Goal: Task Accomplishment & Management: Complete application form

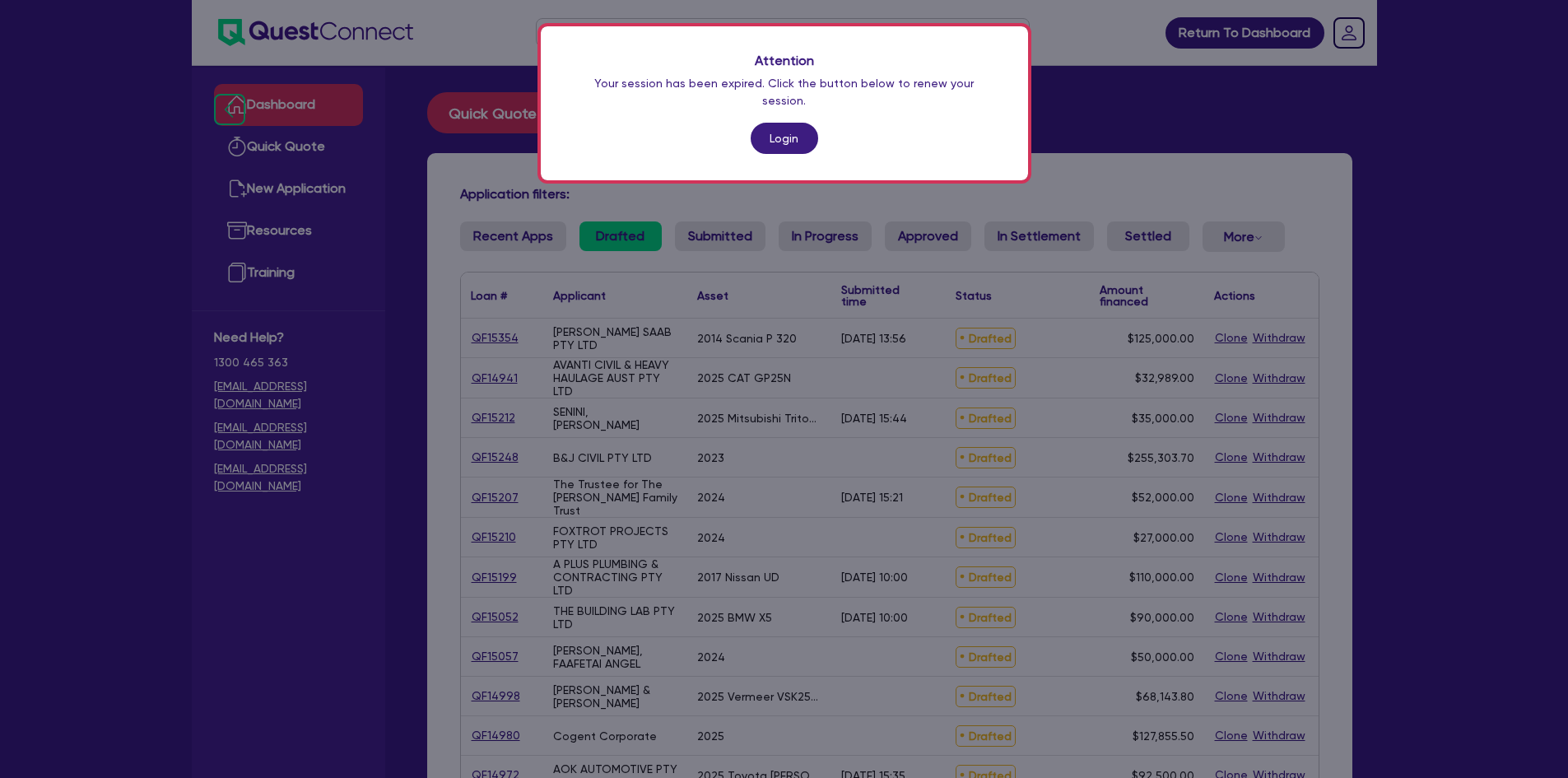
click at [790, 105] on div "Attention Your session has been expired. Click the button below to renew your s…" at bounding box center [784, 103] width 487 height 154
click at [785, 122] on link "Login" at bounding box center [784, 137] width 68 height 31
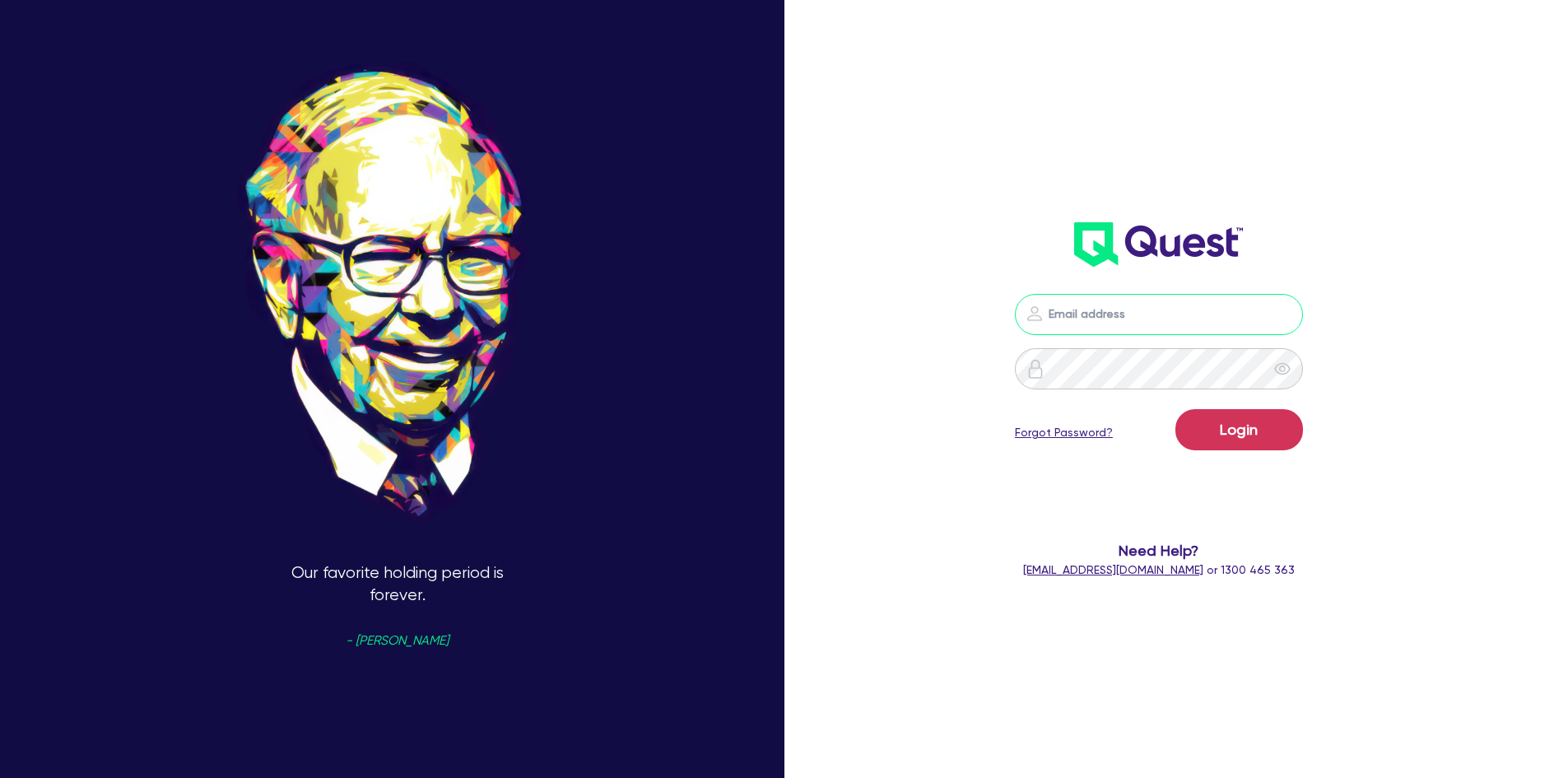
click at [1145, 313] on input "email" at bounding box center [1159, 314] width 288 height 41
type input "[PERSON_NAME][EMAIL_ADDRESS][DOMAIN_NAME]"
click at [1176, 409] on button "Login" at bounding box center [1239, 429] width 127 height 41
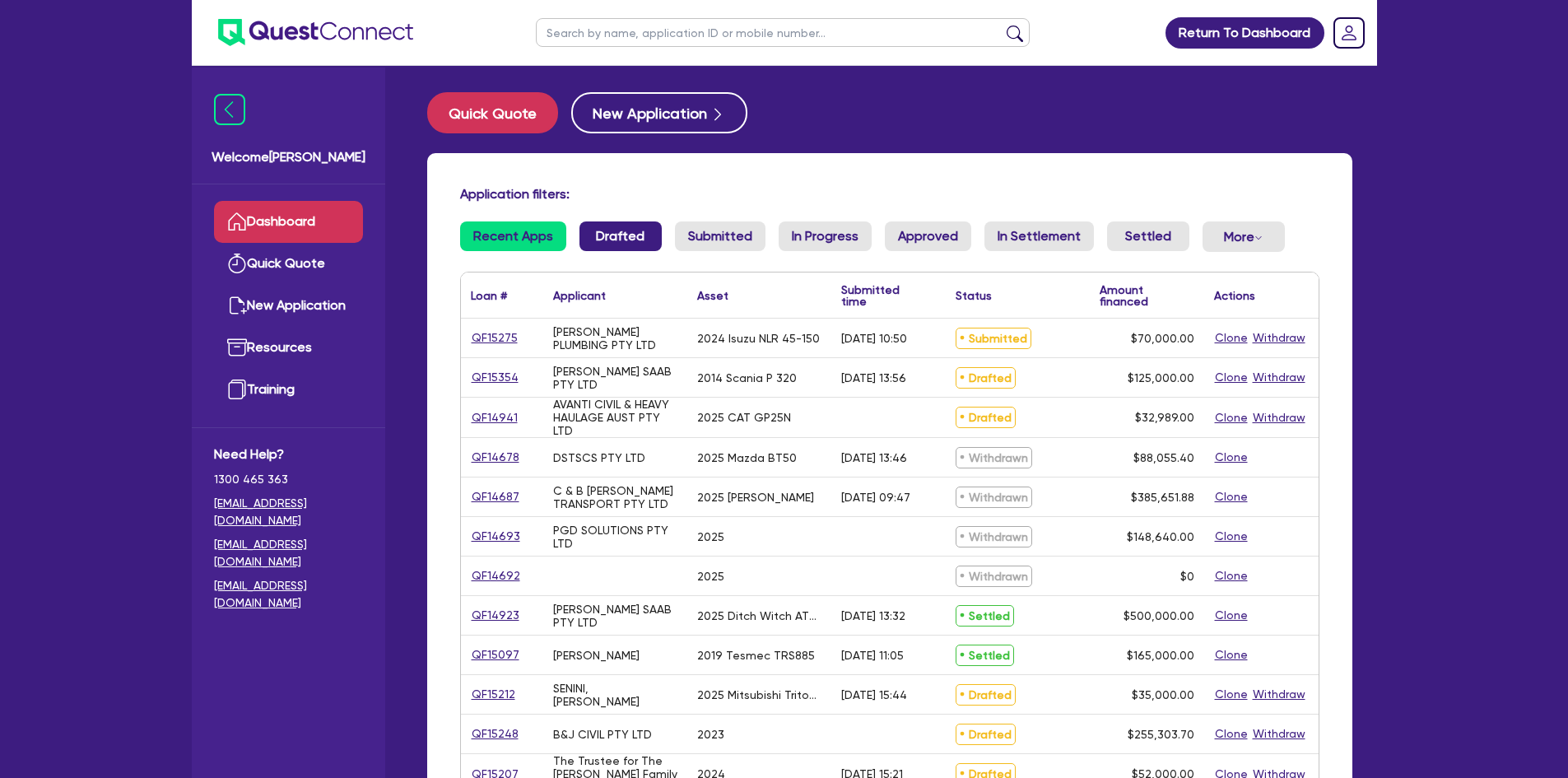
click at [604, 242] on link "Drafted" at bounding box center [620, 236] width 82 height 29
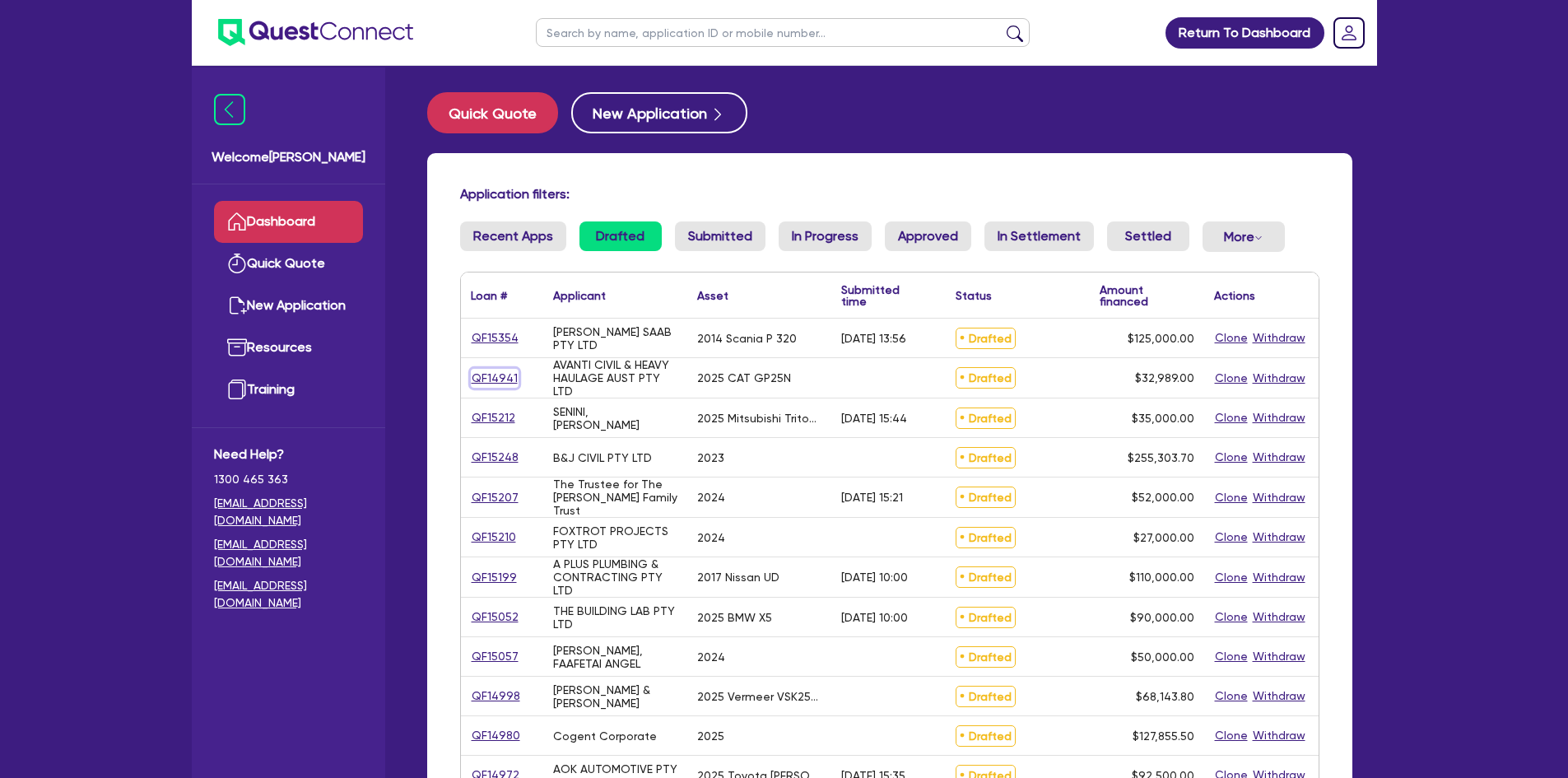
click at [499, 376] on link "QF14941" at bounding box center [494, 378] width 48 height 19
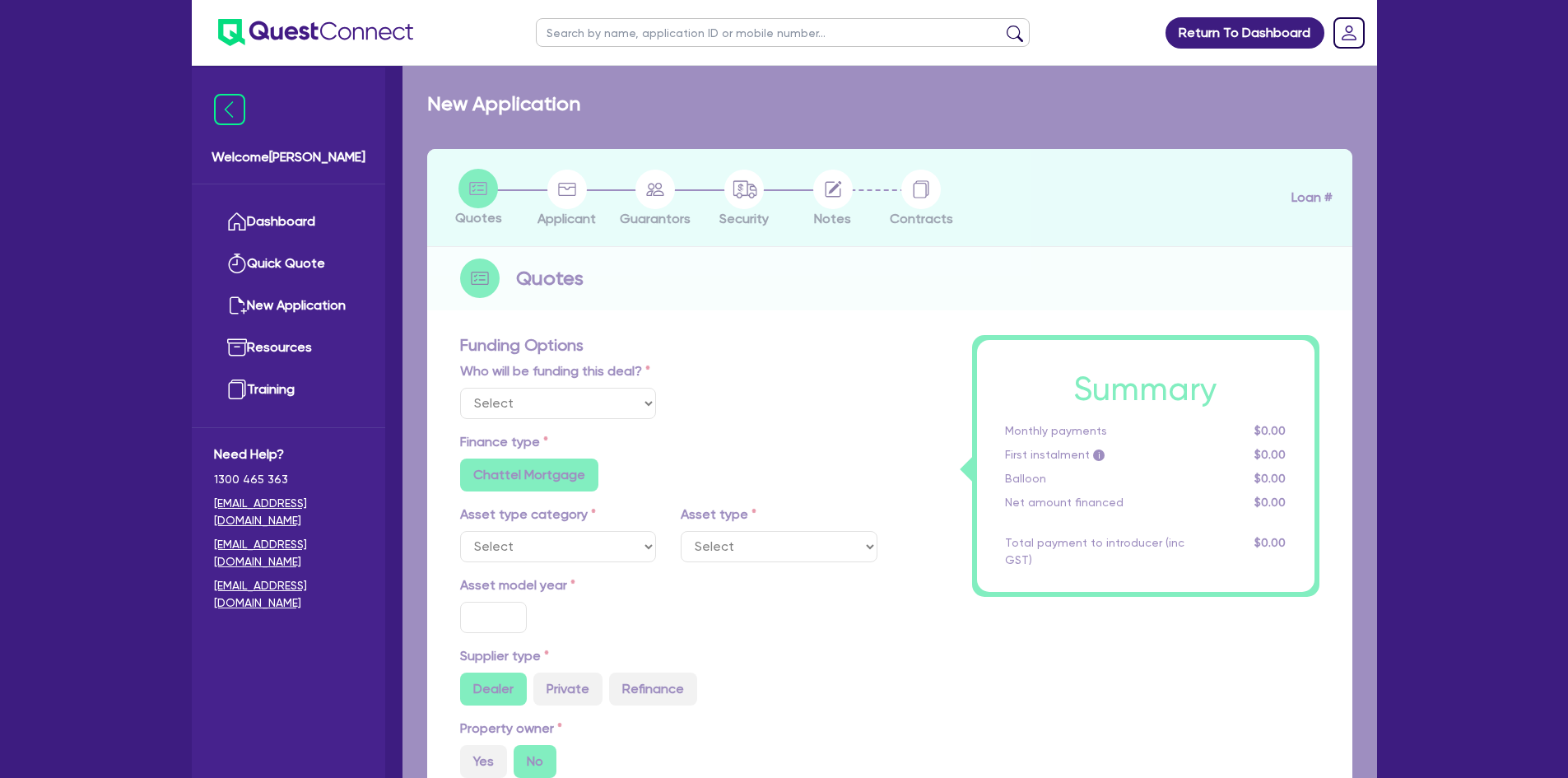
select select "Other"
select select "PRIMARY_ASSETS"
type input "2025"
radio input "true"
type input "32,989"
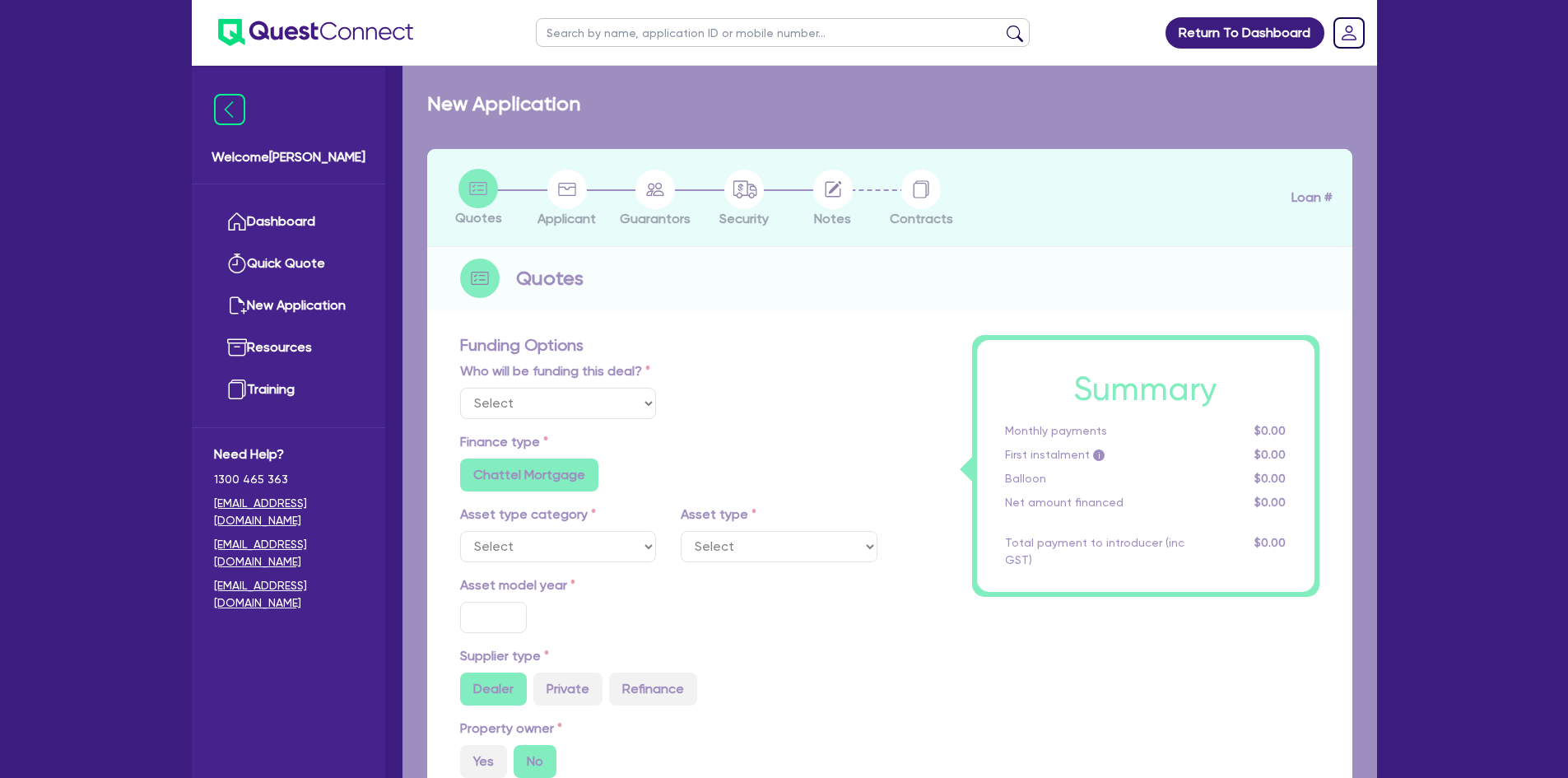
type input "4"
type input "1,319.56"
type input "12.95"
type input "900"
radio input "false"
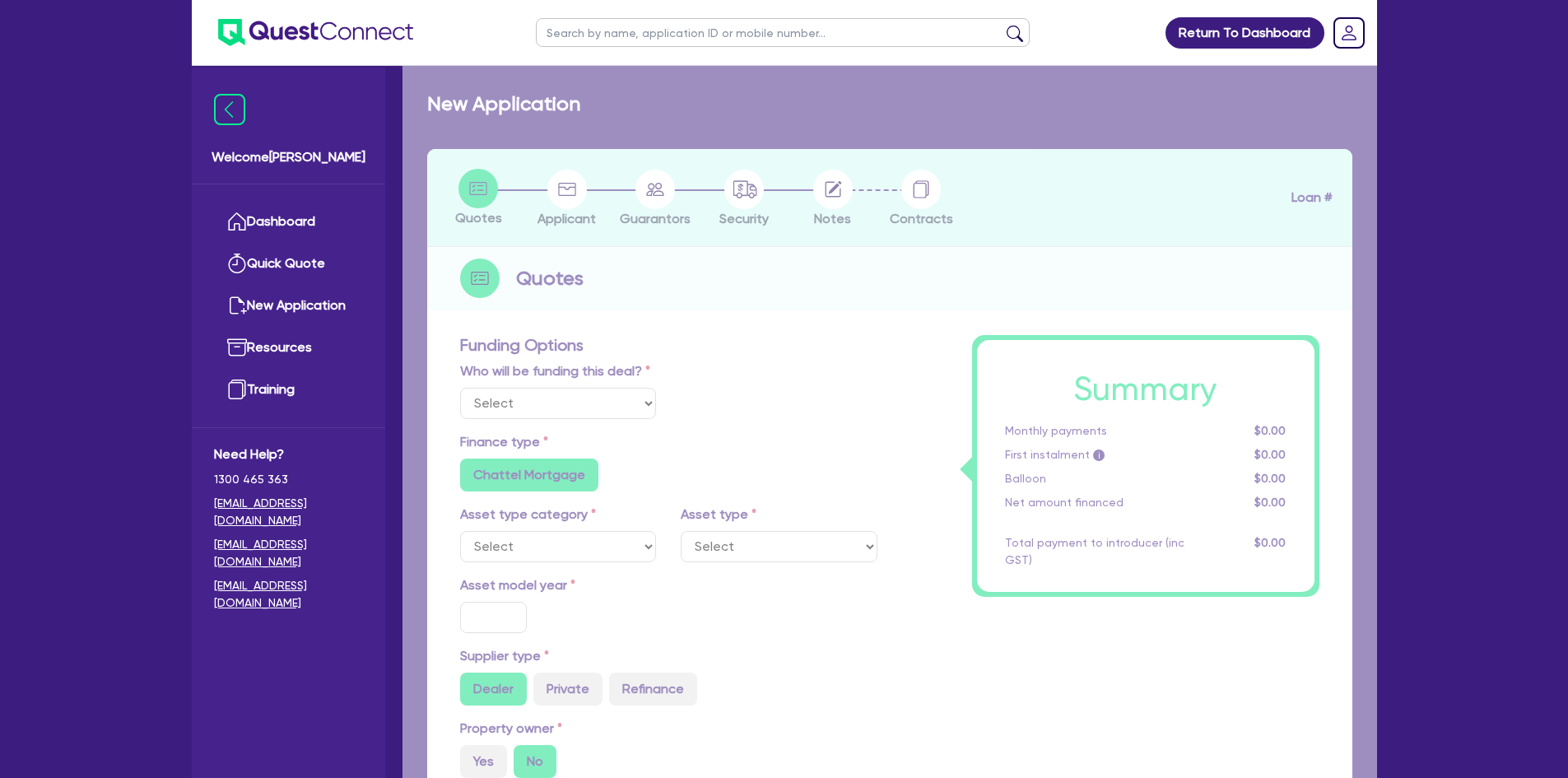
radio input "false"
select select "FORKLIFTS_AND_WAREHOUSING_EQUIPMENT"
